Goal: Use online tool/utility: Utilize a website feature to perform a specific function

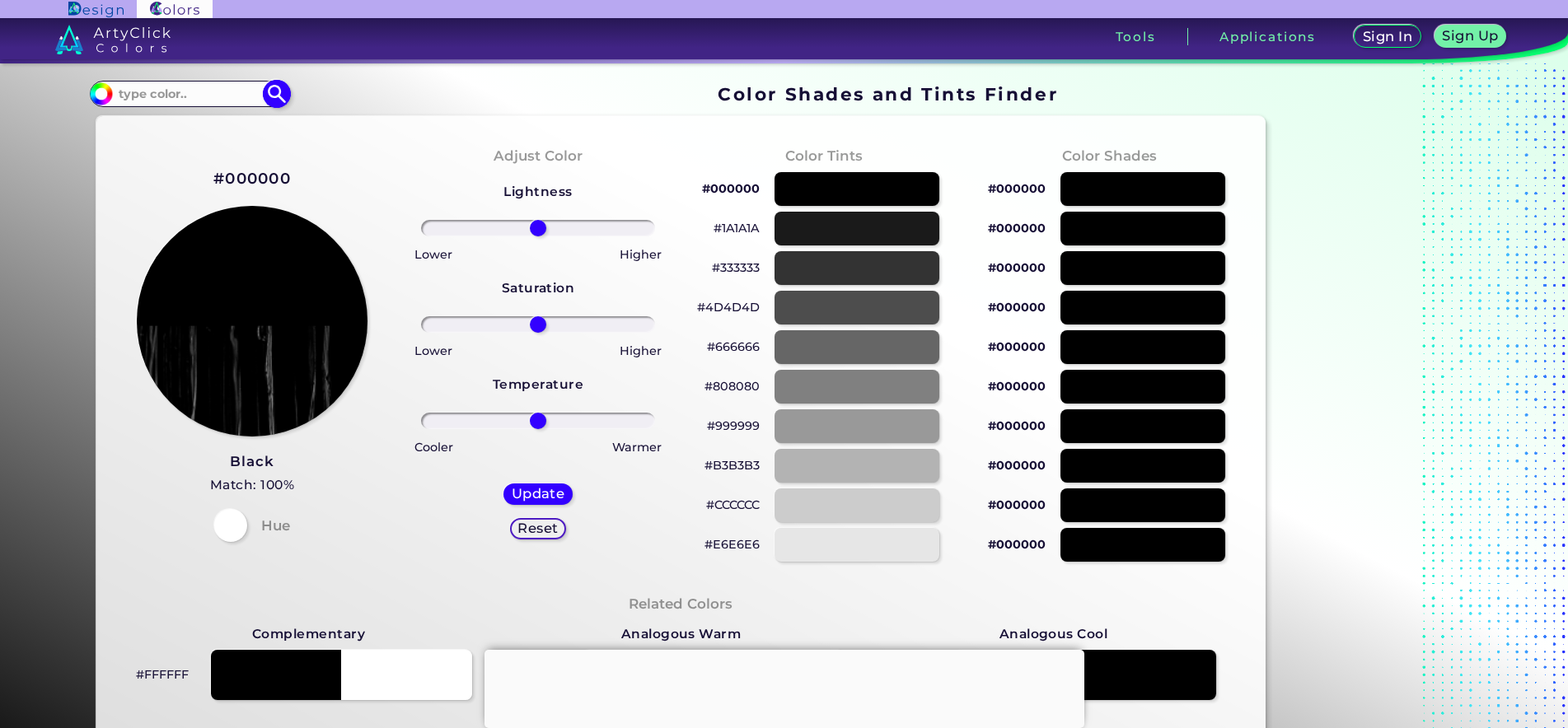
click at [212, 101] on input at bounding box center [189, 93] width 154 height 22
paste input "#d96c2e"
drag, startPoint x: 119, startPoint y: 93, endPoint x: 85, endPoint y: 92, distance: 34.0
click at [90, 92] on div "#000000 #d96c2e Acadia ◉ Acid Green ◉ Aero Blue ◉ Alabaster ◉ Albescent White ◉…" at bounding box center [189, 94] width 199 height 27
type input "d96c2e"
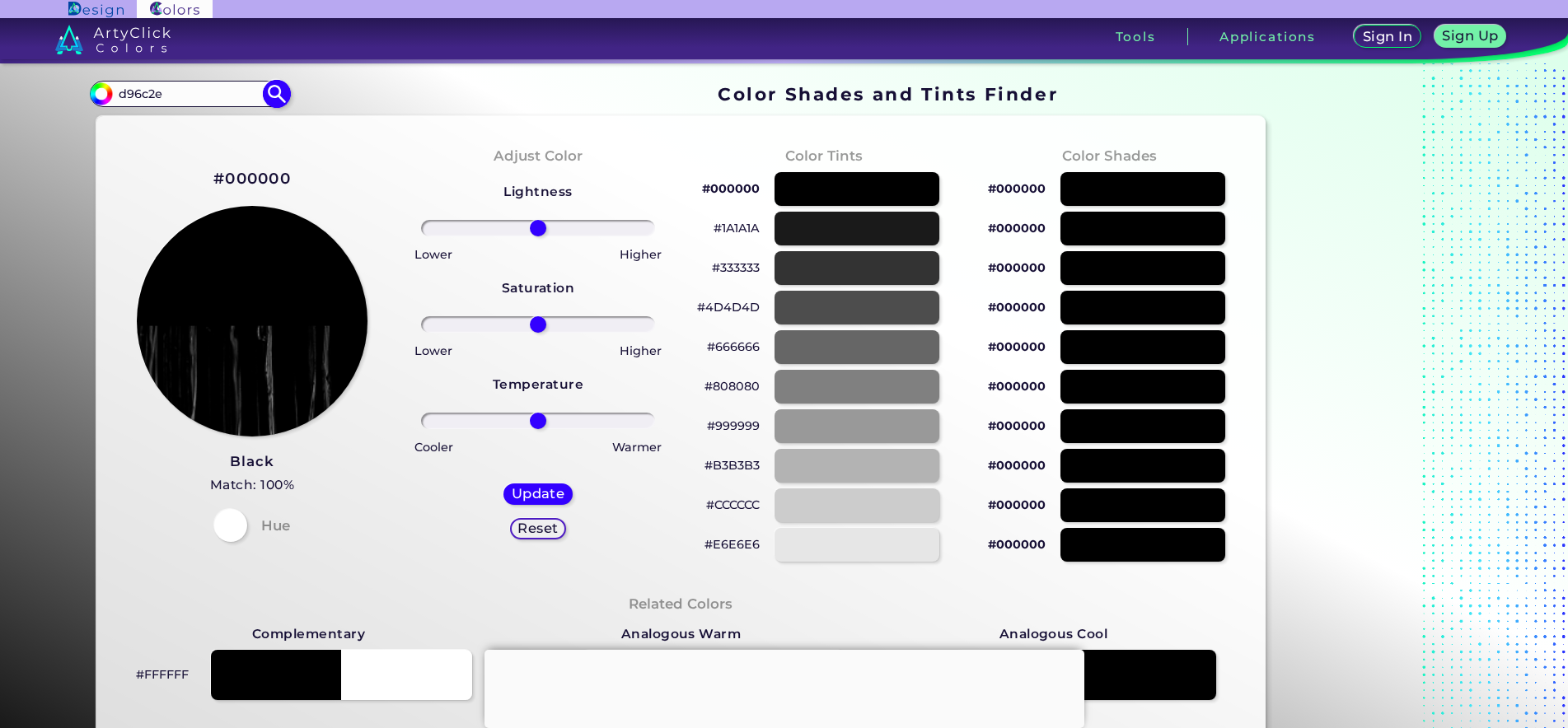
click at [273, 99] on img at bounding box center [277, 93] width 28 height 28
type input "#000000"
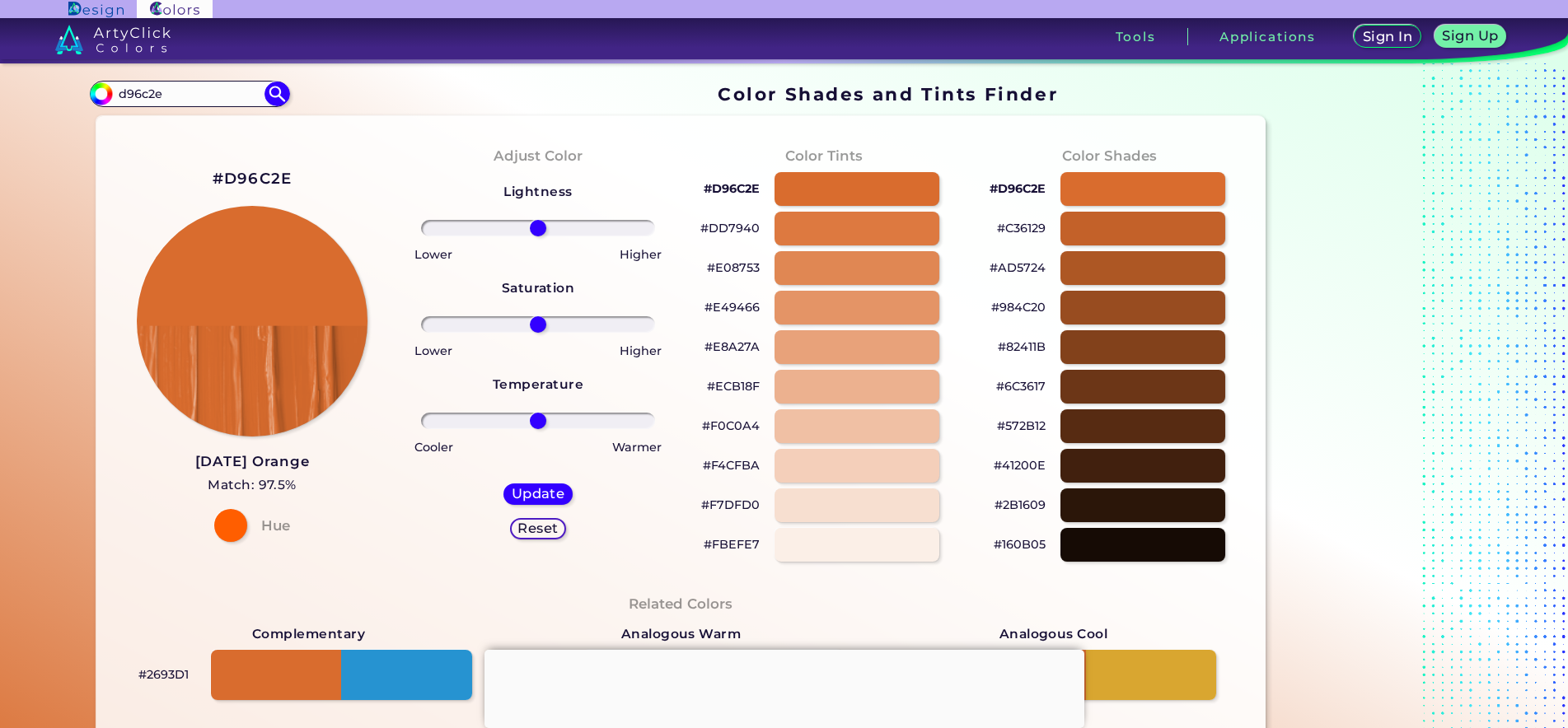
click at [1034, 273] on p "#AD5724" at bounding box center [1017, 267] width 56 height 20
click at [743, 422] on p "#F0C0A4" at bounding box center [730, 425] width 58 height 20
